Goal: Find specific page/section: Find specific page/section

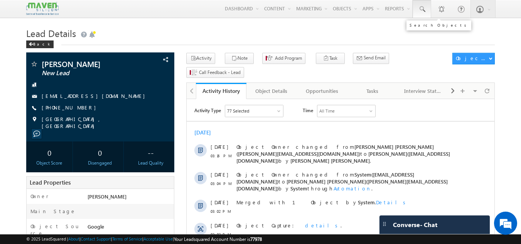
click at [426, 7] on link at bounding box center [421, 9] width 18 height 18
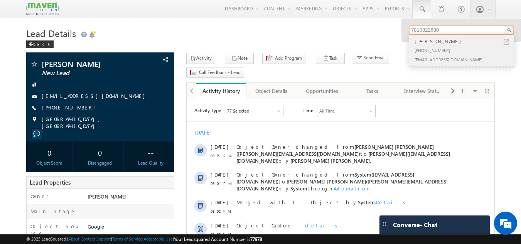
type input "7810822630"
click at [432, 42] on div "[PERSON_NAME]" at bounding box center [464, 41] width 103 height 8
